Goal: Task Accomplishment & Management: Manage account settings

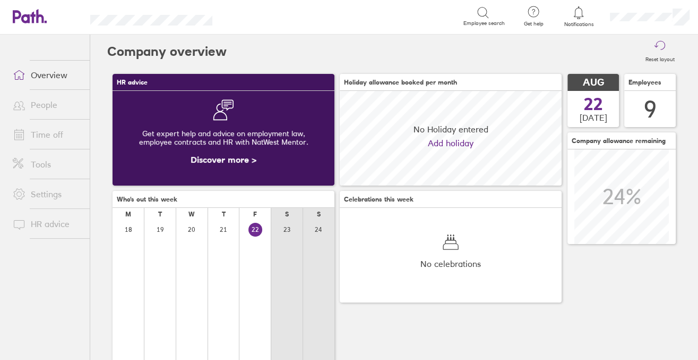
scroll to position [95, 222]
click at [28, 133] on span at bounding box center [17, 134] width 27 height 13
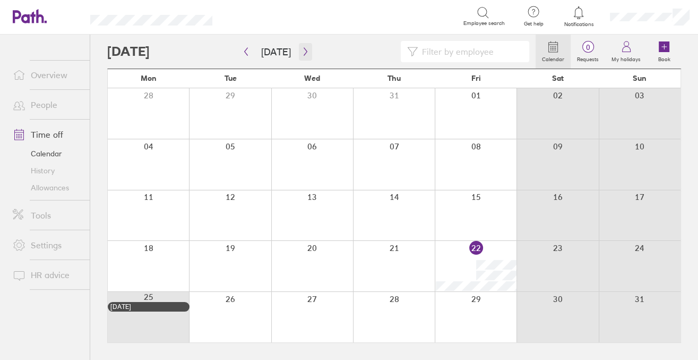
click at [299, 56] on button "button" at bounding box center [305, 52] width 13 height 18
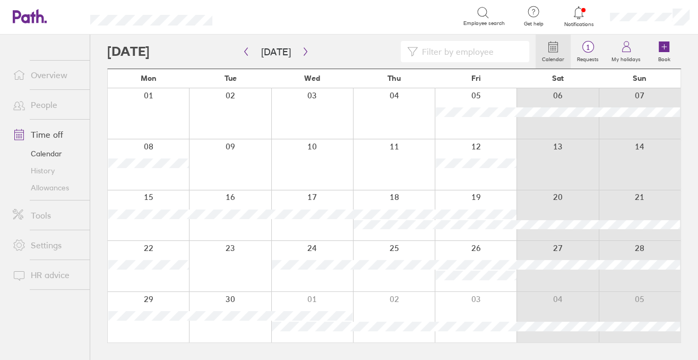
click at [582, 33] on div "Notifications" at bounding box center [579, 17] width 45 height 35
click at [582, 24] on span "Notifications" at bounding box center [579, 24] width 35 height 6
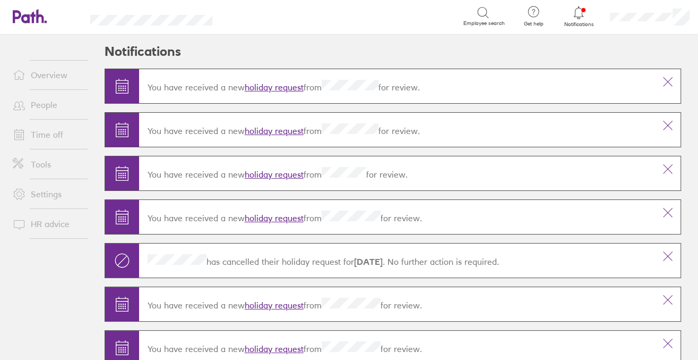
click at [288, 84] on link "holiday request" at bounding box center [274, 87] width 59 height 11
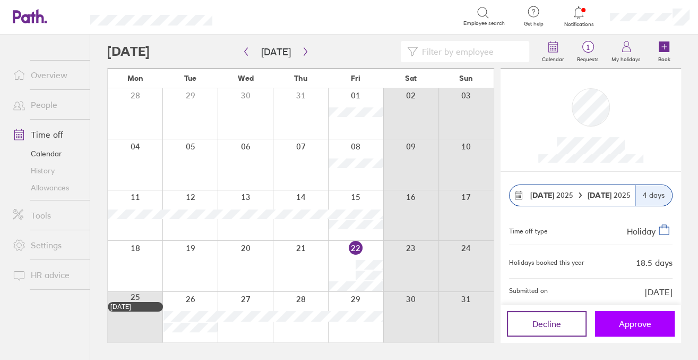
click at [641, 333] on button "Approve" at bounding box center [635, 323] width 80 height 25
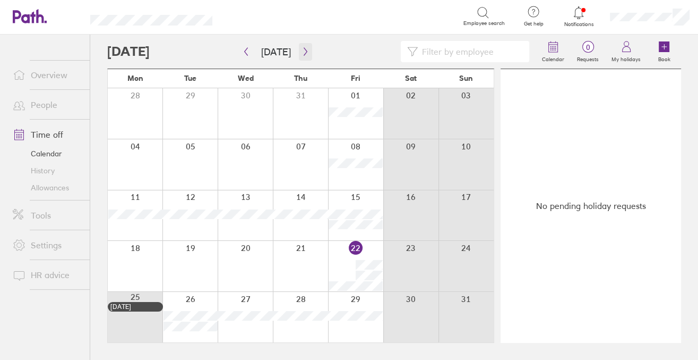
click at [305, 52] on icon "button" at bounding box center [306, 51] width 8 height 8
